Goal: Check status

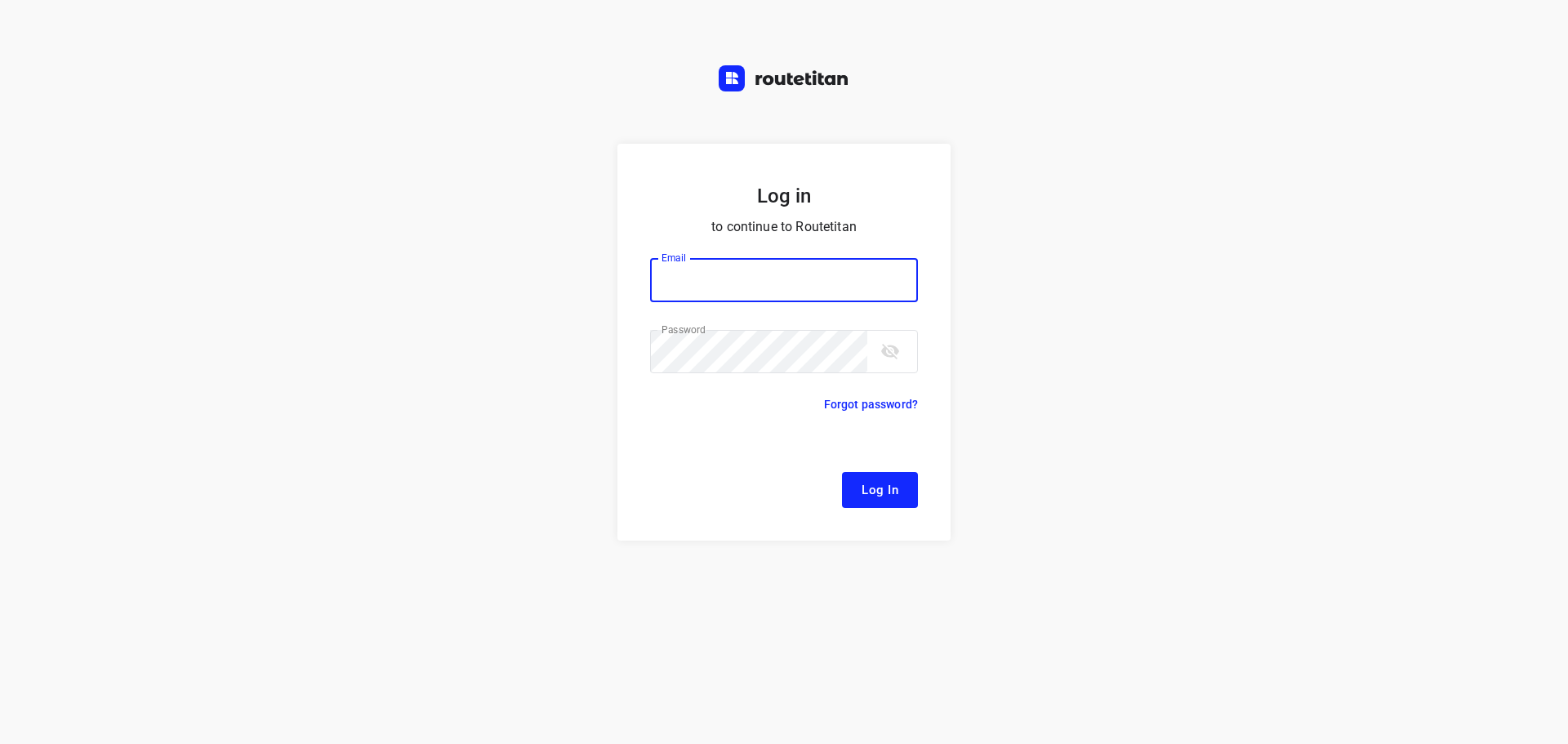
type input "[EMAIL_ADDRESS][DOMAIN_NAME]"
click at [867, 490] on span "Log In" at bounding box center [880, 490] width 37 height 21
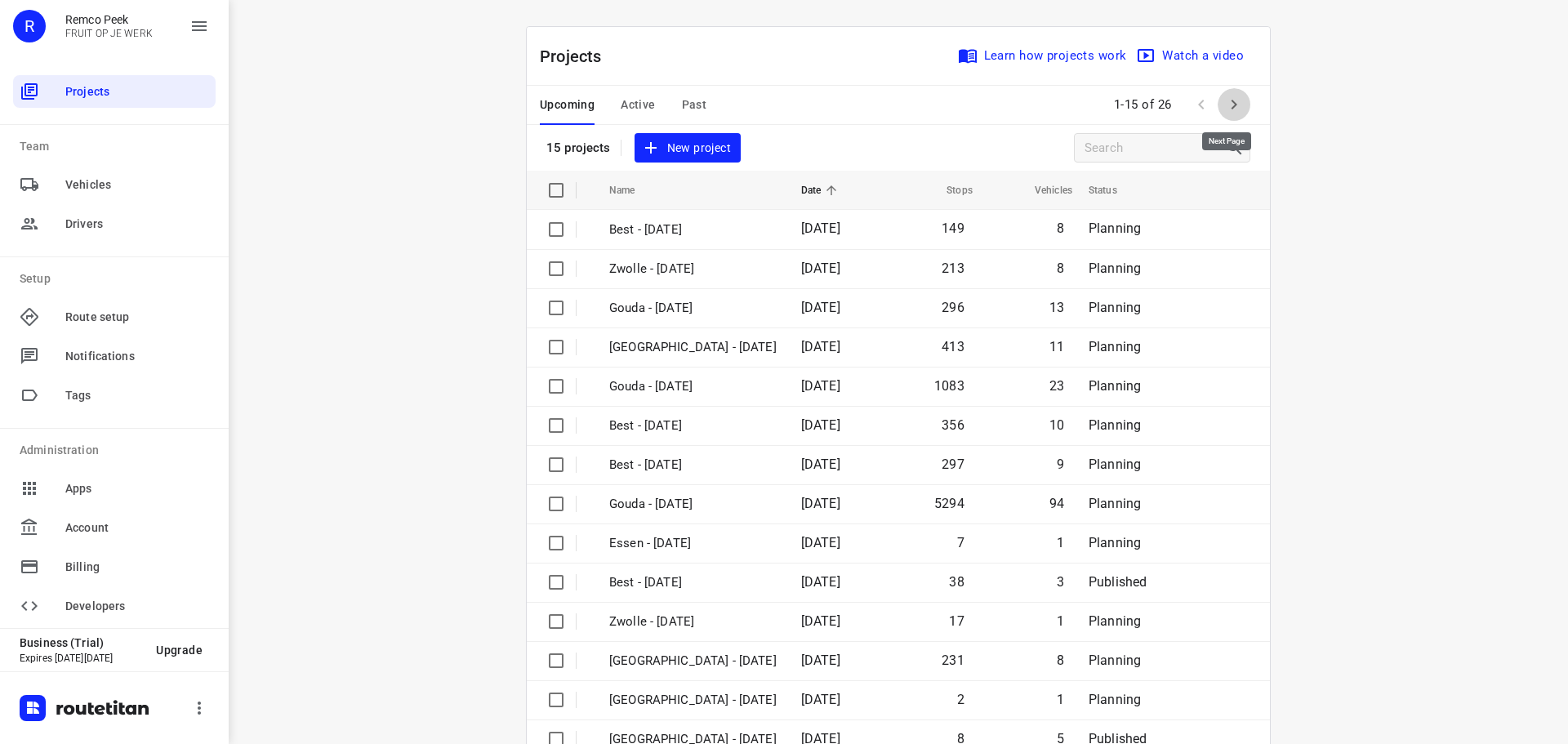
click at [1225, 97] on icon "button" at bounding box center [1234, 105] width 19 height 19
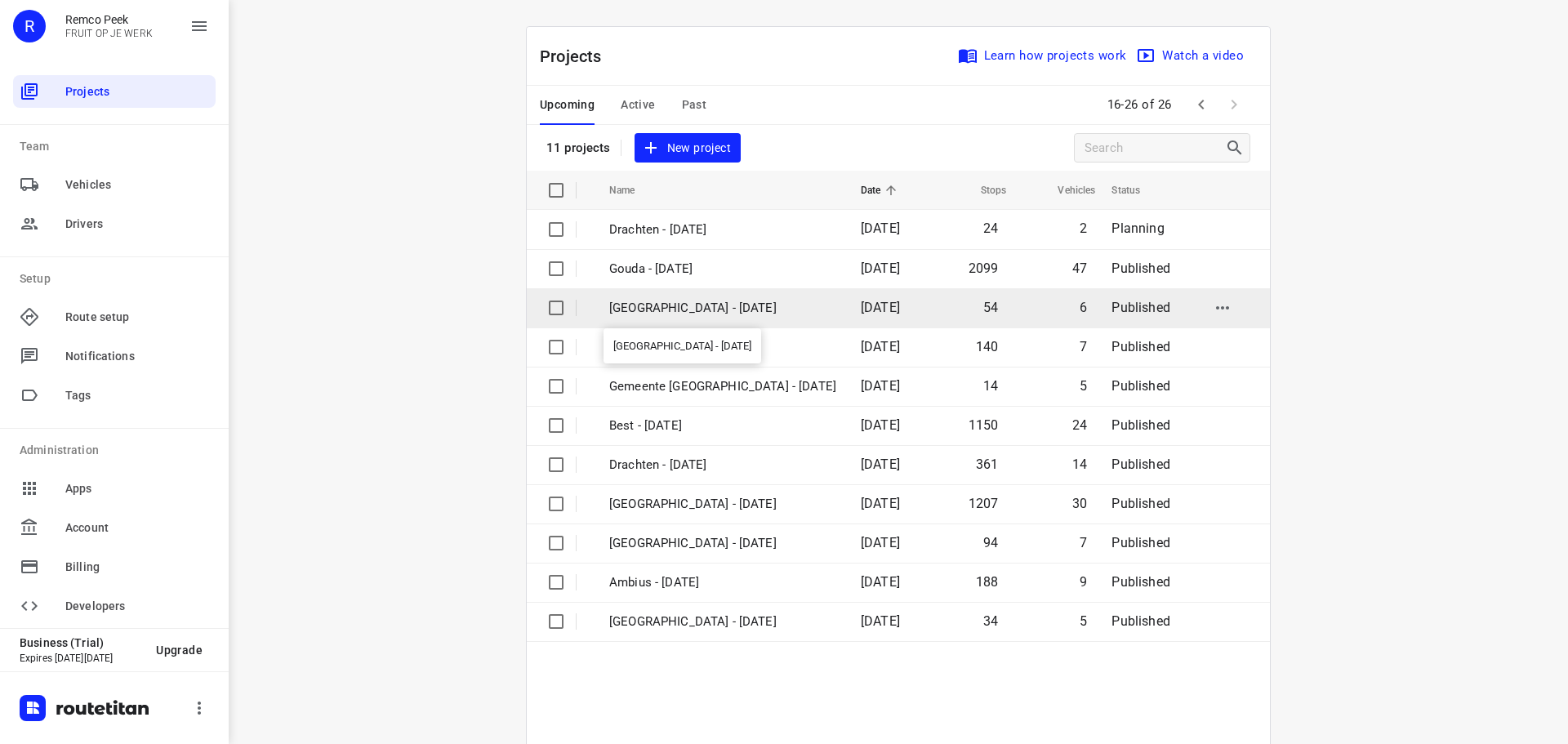
click at [649, 305] on p "Antwerpen - Wednesday" at bounding box center [723, 307] width 227 height 18
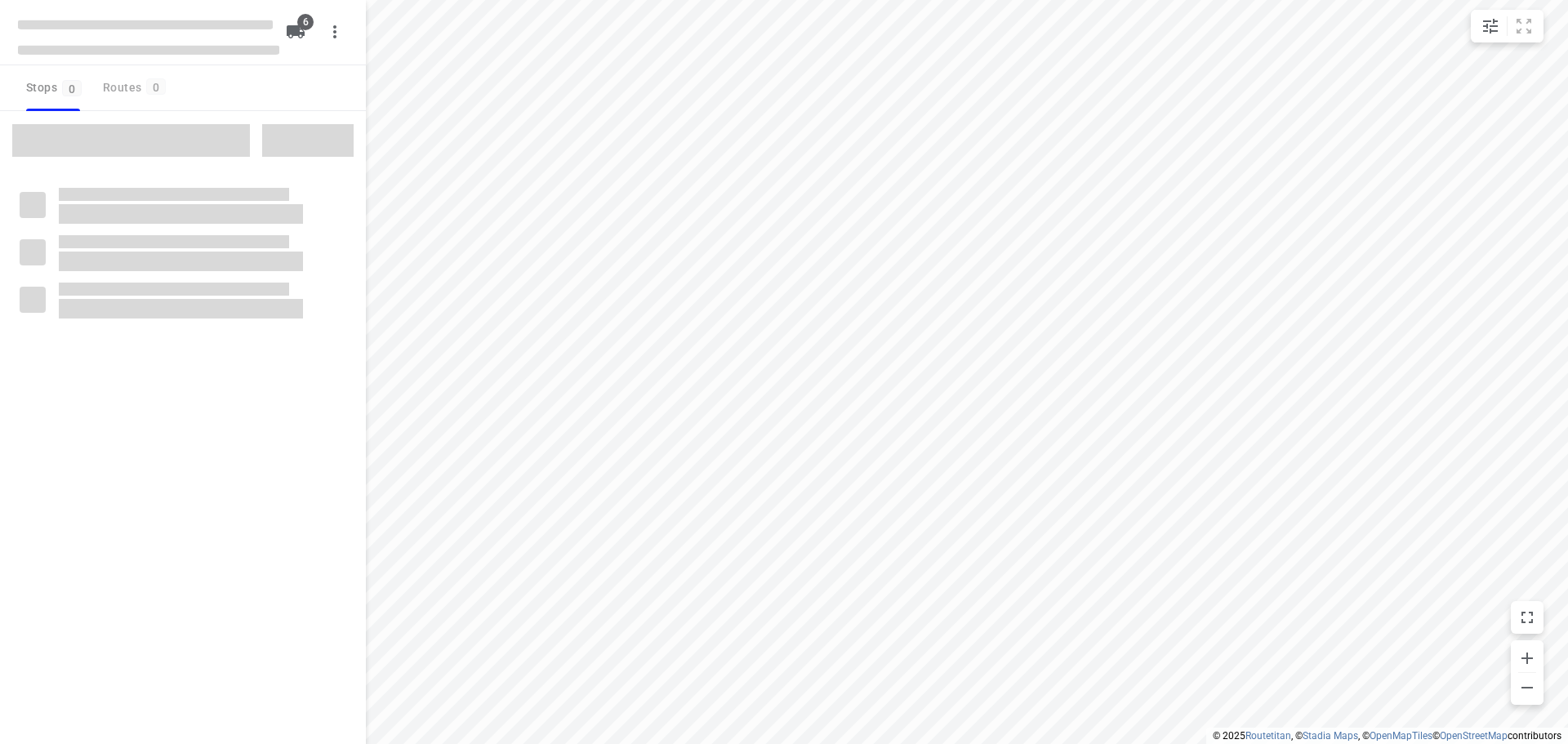
checkbox input "true"
